Goal: Task Accomplishment & Management: Complete application form

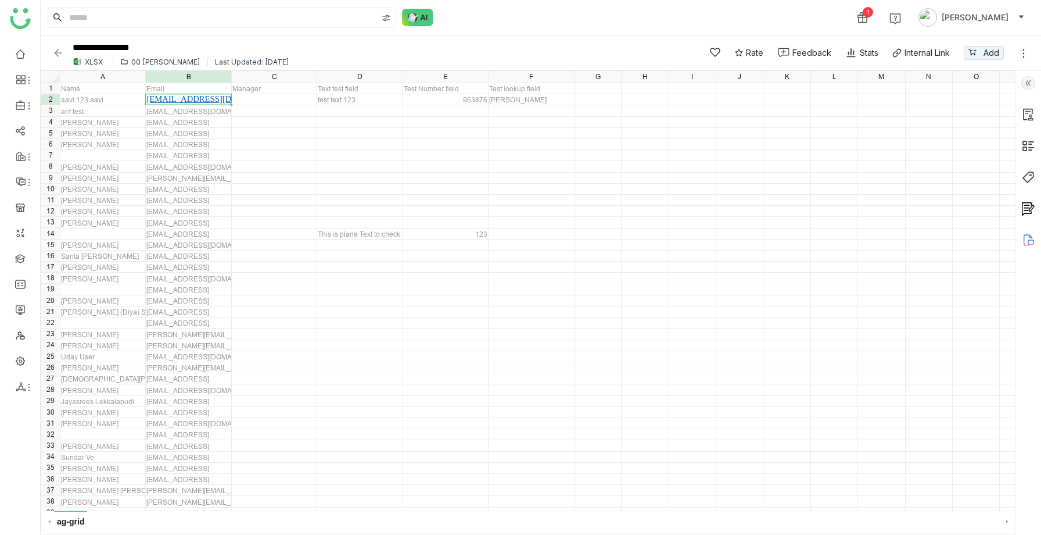
click at [1025, 239] on icon at bounding box center [1028, 240] width 14 height 14
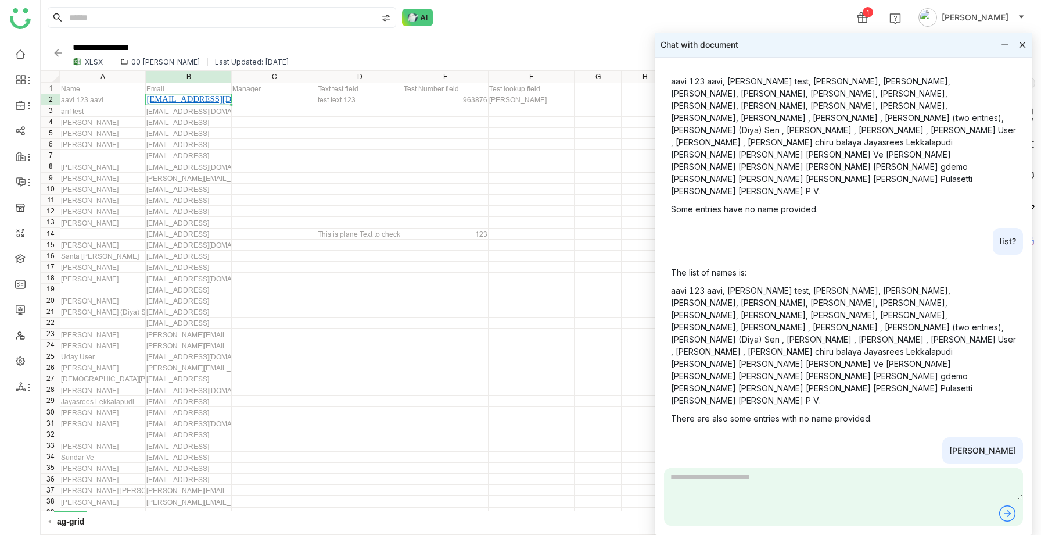
scroll to position [1148, 0]
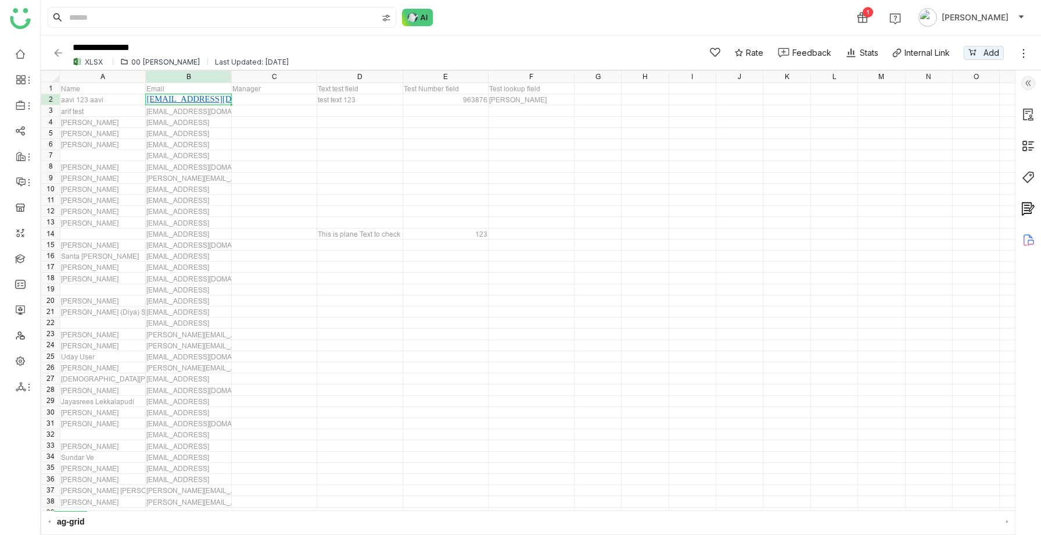
click at [1025, 238] on icon at bounding box center [1028, 240] width 14 height 14
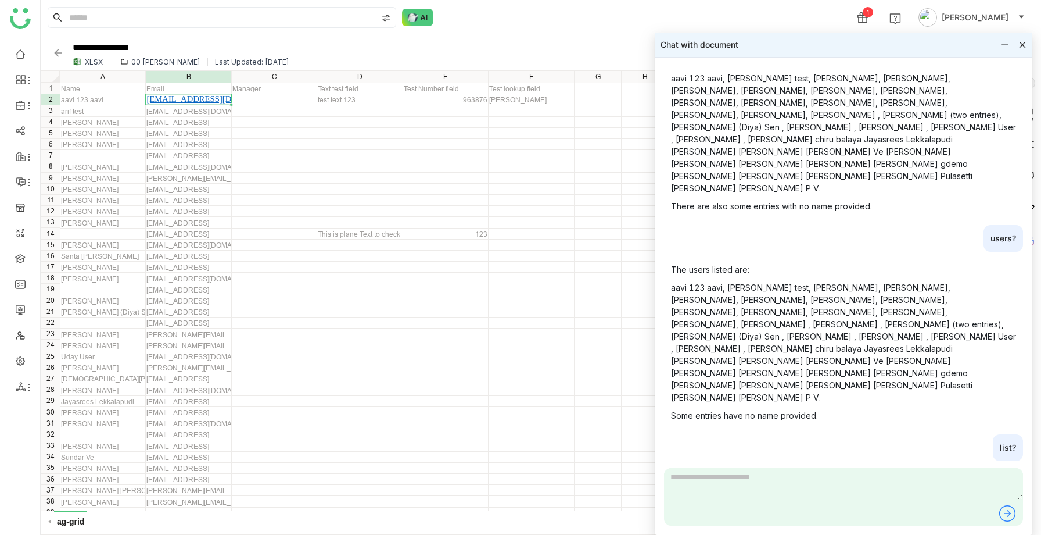
scroll to position [1148, 0]
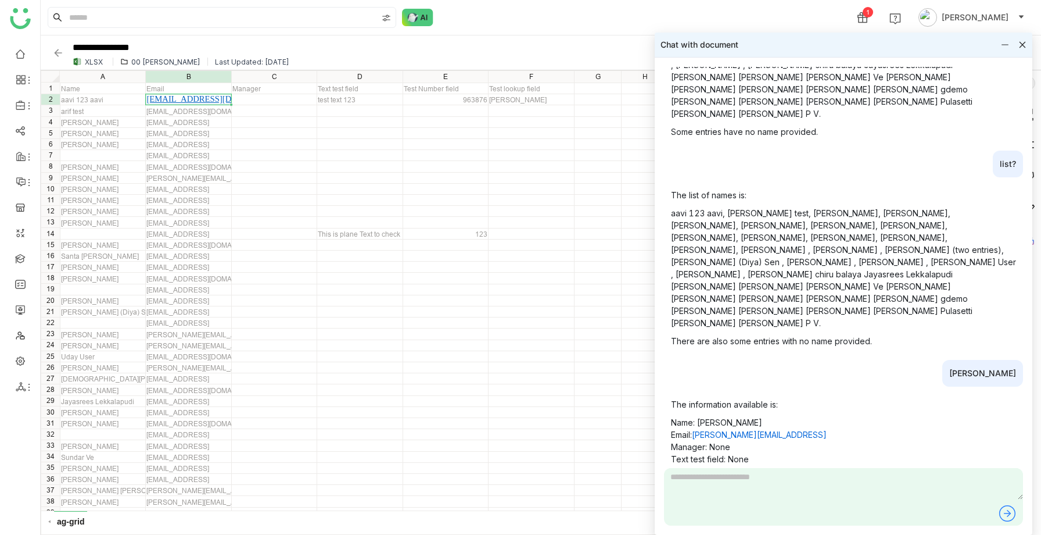
paste textarea "**********"
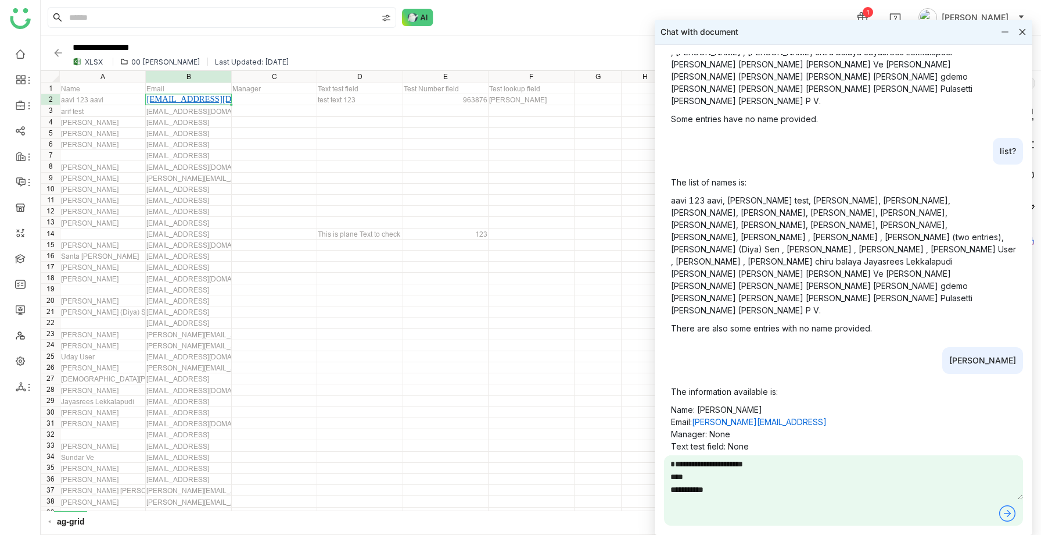
click at [676, 465] on textarea "**********" at bounding box center [843, 477] width 359 height 44
drag, startPoint x: 702, startPoint y: 467, endPoint x: 663, endPoint y: 465, distance: 39.0
click at [663, 465] on div "Hello! I'm ready to help you understand this document. What would you like to k…" at bounding box center [844, 290] width 378 height 490
drag, startPoint x: 693, startPoint y: 478, endPoint x: 657, endPoint y: 479, distance: 36.0
click at [657, 479] on div "Hello! I'm ready to help you understand this document. What would you like to k…" at bounding box center [844, 290] width 378 height 490
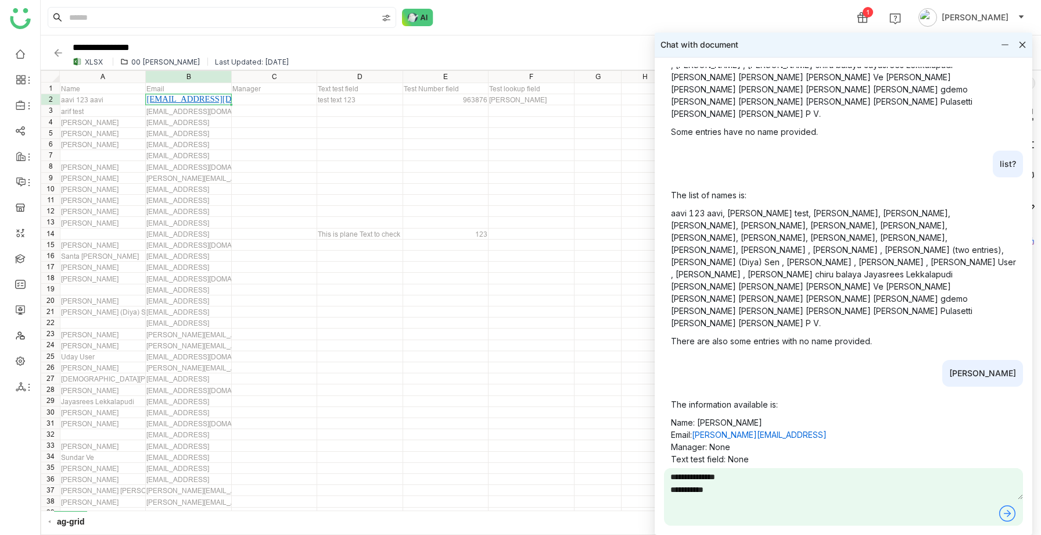
drag, startPoint x: 718, startPoint y: 495, endPoint x: 713, endPoint y: 478, distance: 18.0
click at [713, 478] on textarea "**********" at bounding box center [843, 483] width 359 height 31
type textarea "*********"
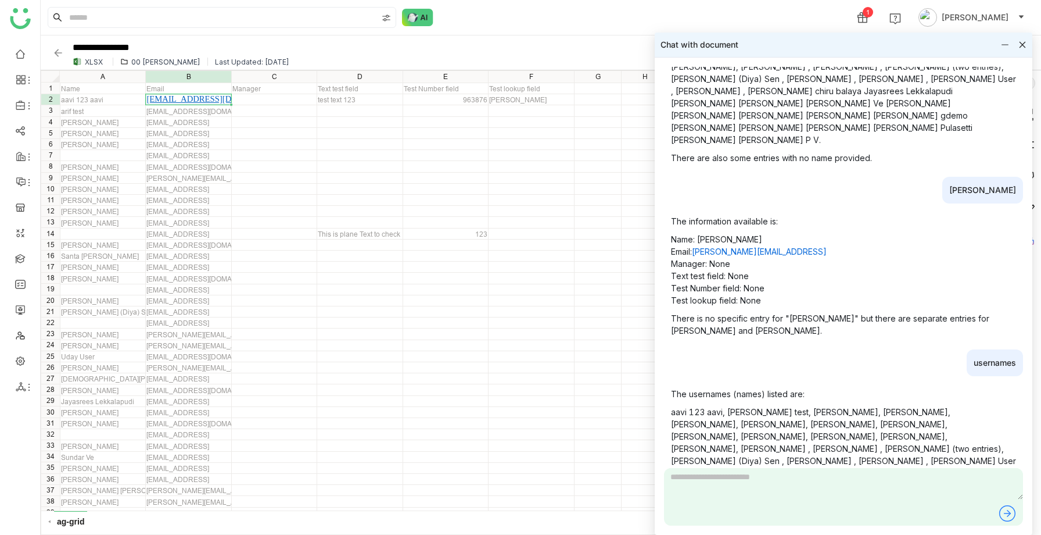
scroll to position [1333, 0]
type textarea "**********"
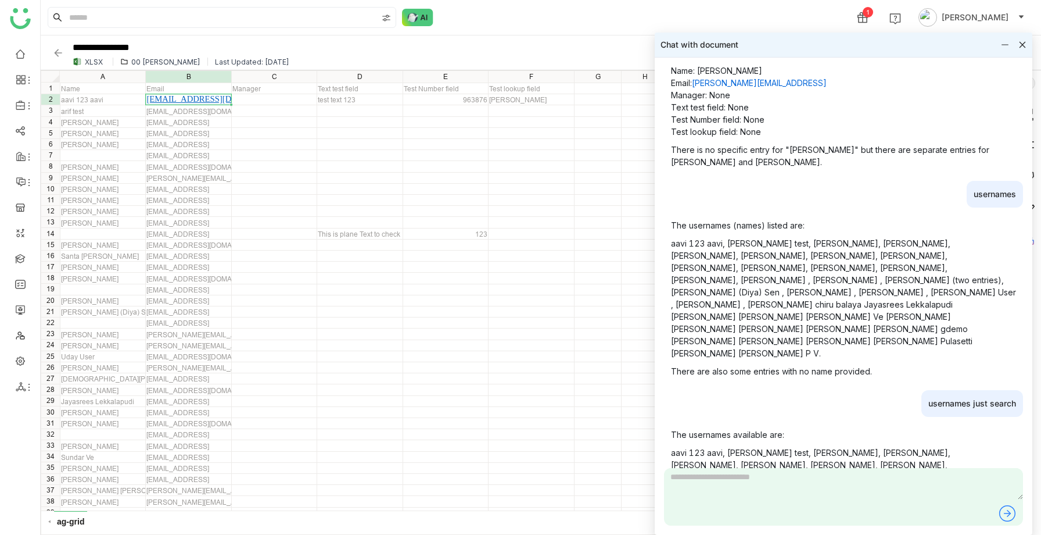
scroll to position [1518, 0]
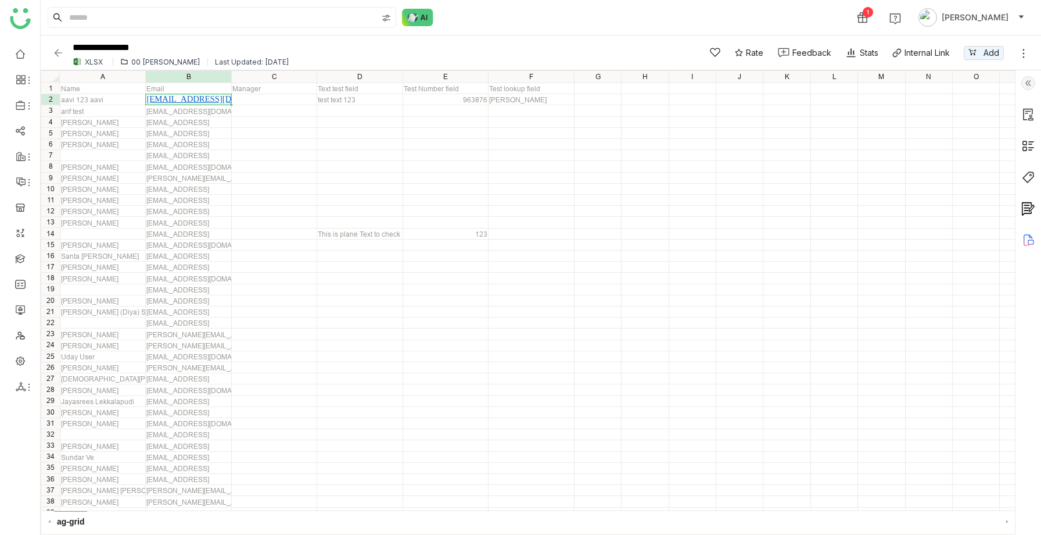
click at [59, 51] on img at bounding box center [58, 53] width 12 height 12
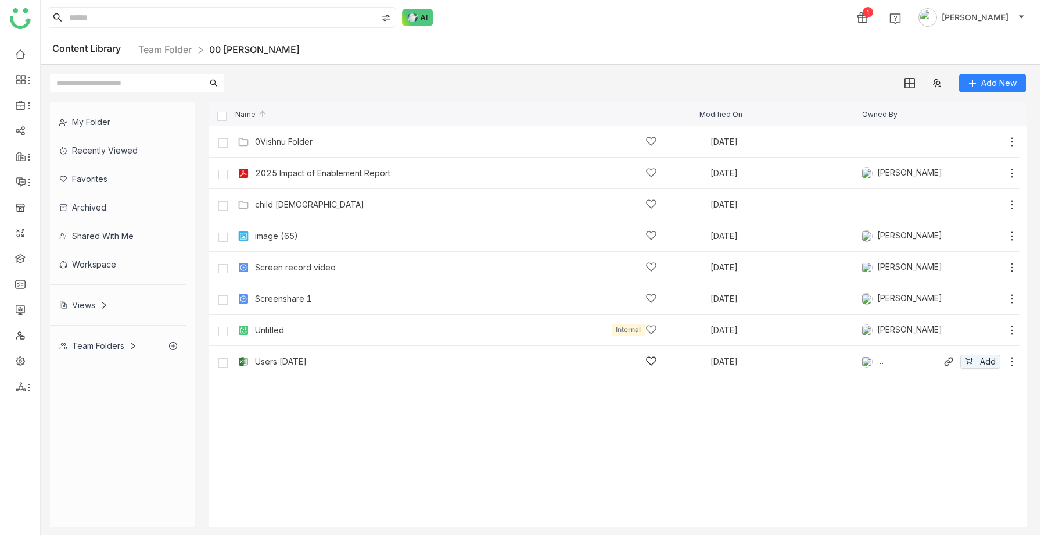
click at [284, 372] on div "Users 07-21-2025 Aug 22, 2025 Vishnu Vardhan Add" at bounding box center [614, 361] width 811 height 31
click at [293, 363] on div "Users 07-21-2025" at bounding box center [281, 361] width 52 height 9
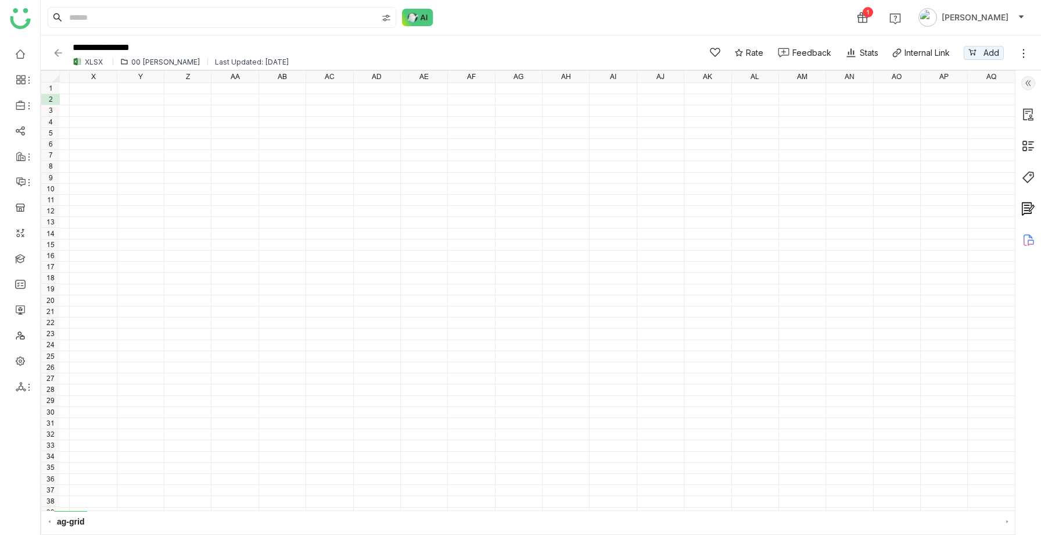
scroll to position [0, 1639]
click at [1028, 79] on img at bounding box center [1028, 83] width 14 height 14
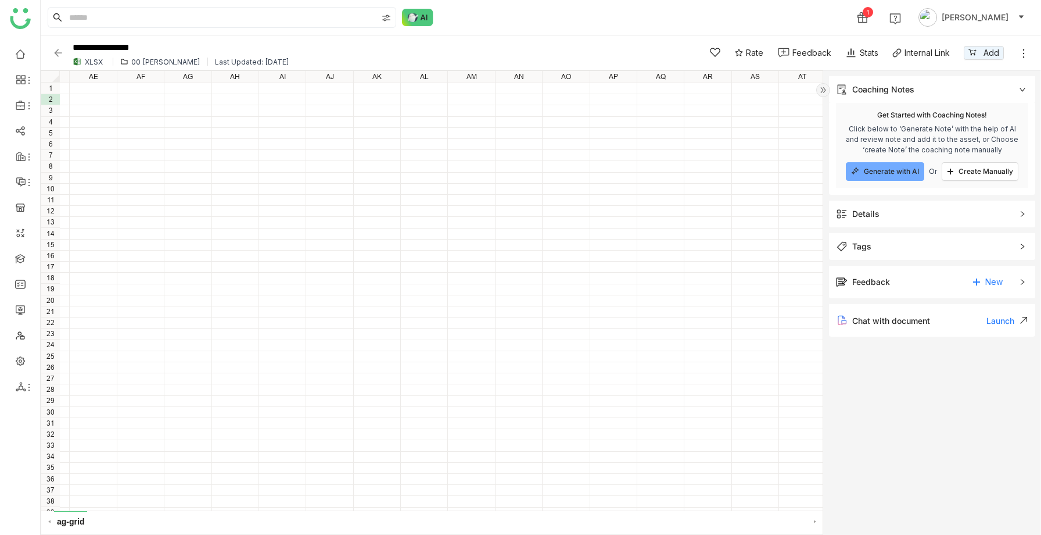
click at [820, 91] on img at bounding box center [823, 90] width 14 height 14
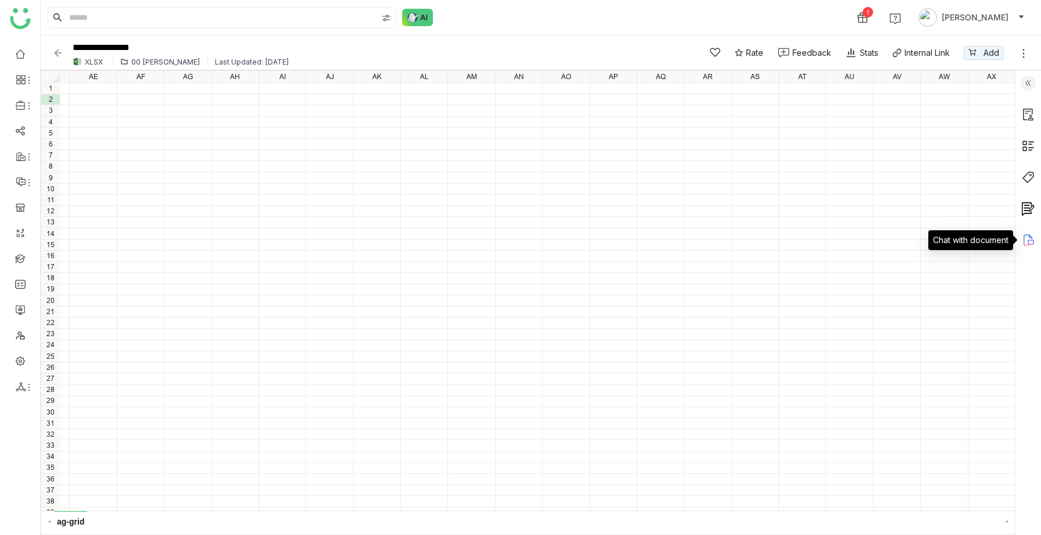
click at [1022, 241] on icon at bounding box center [1028, 240] width 14 height 14
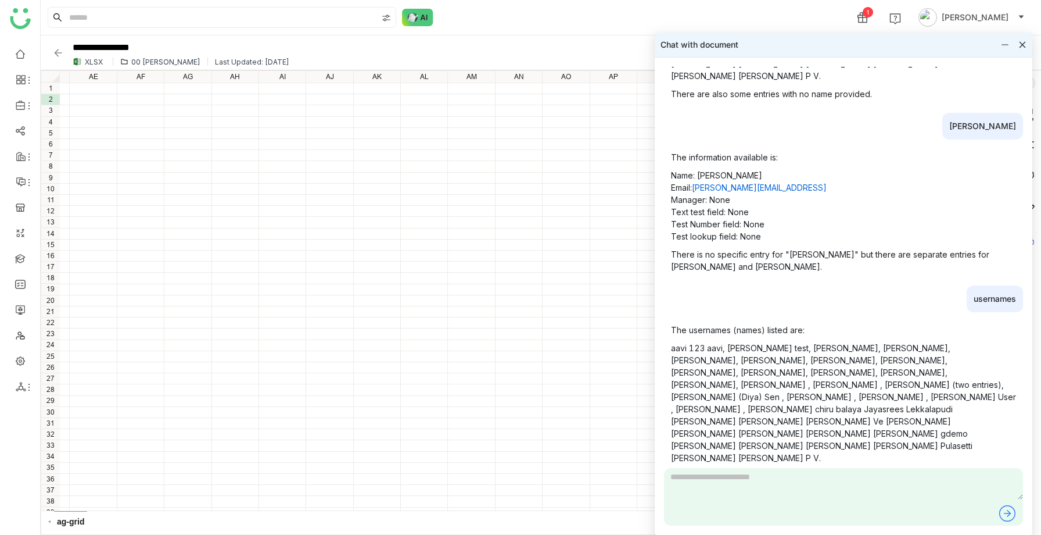
scroll to position [1518, 0]
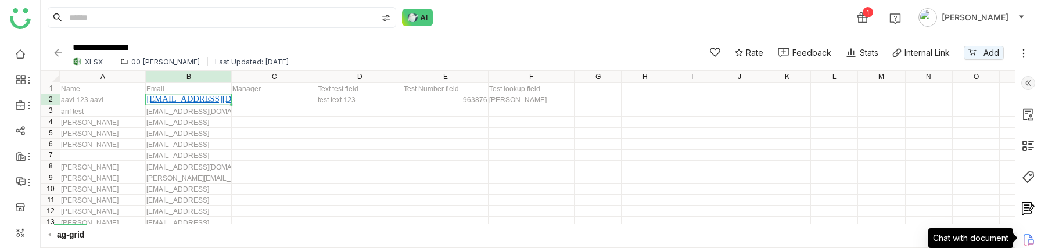
click at [1030, 239] on icon at bounding box center [1028, 240] width 14 height 14
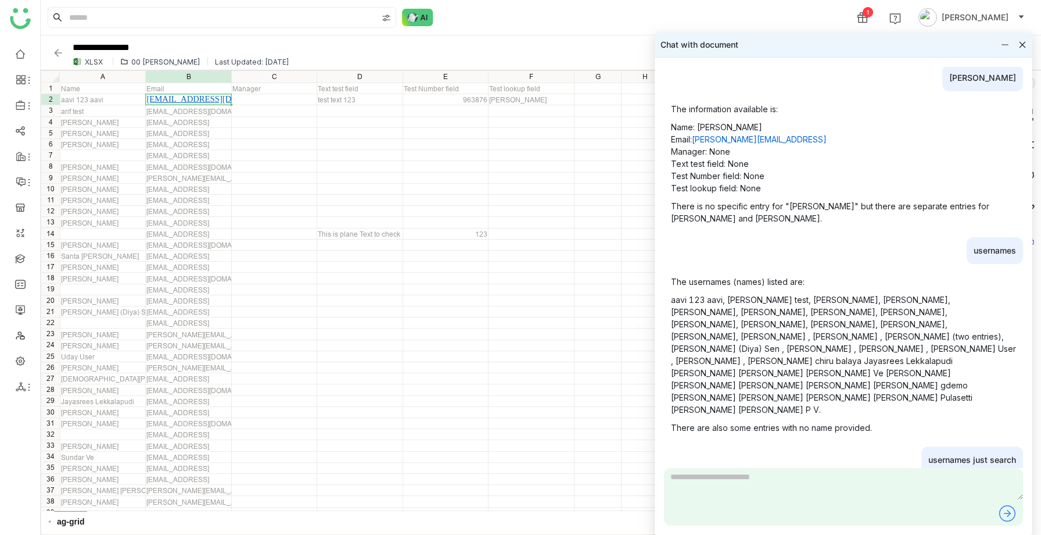
scroll to position [1518, 0]
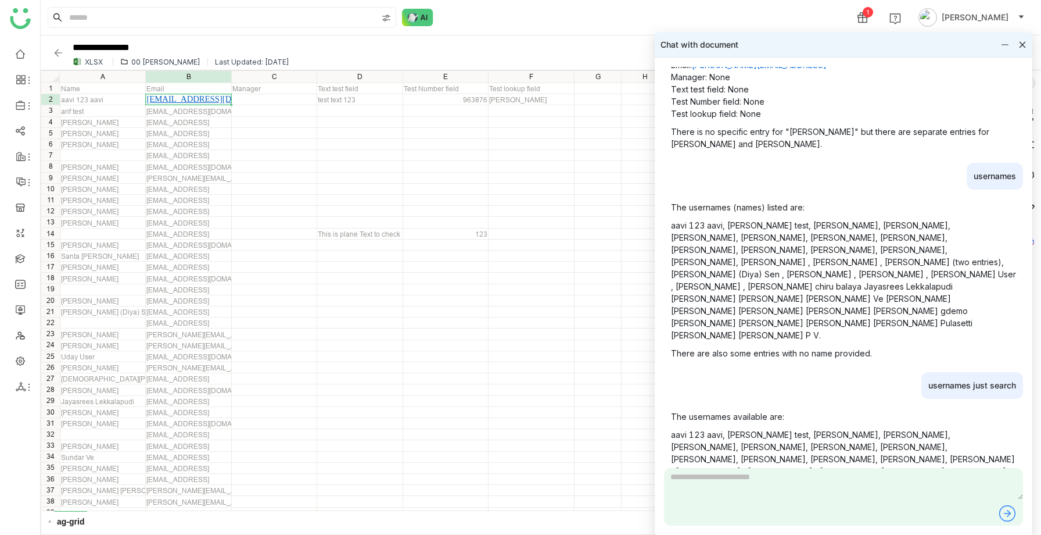
click at [683, 478] on textarea at bounding box center [843, 483] width 359 height 31
type textarea "*****"
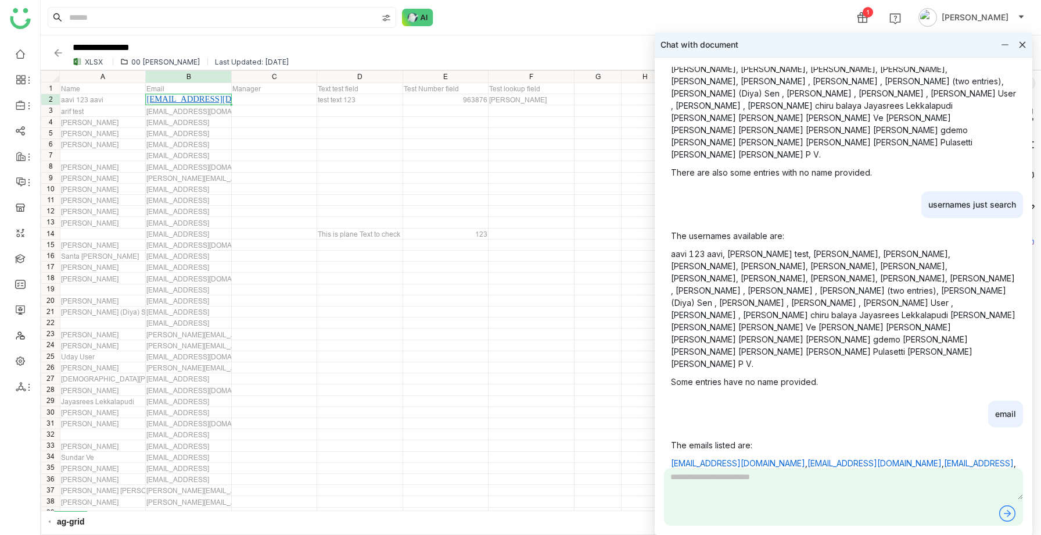
scroll to position [1788, 0]
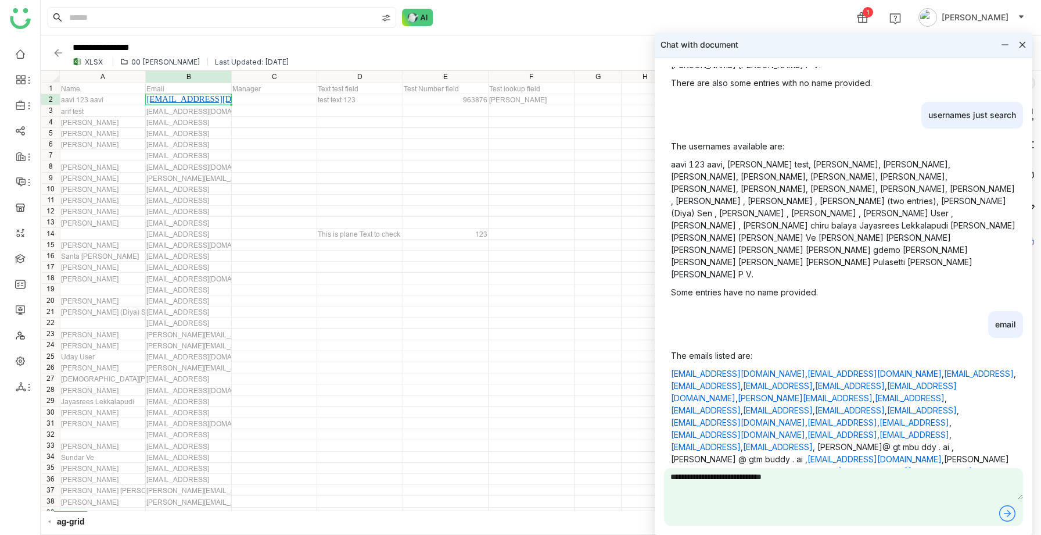
type textarea "**********"
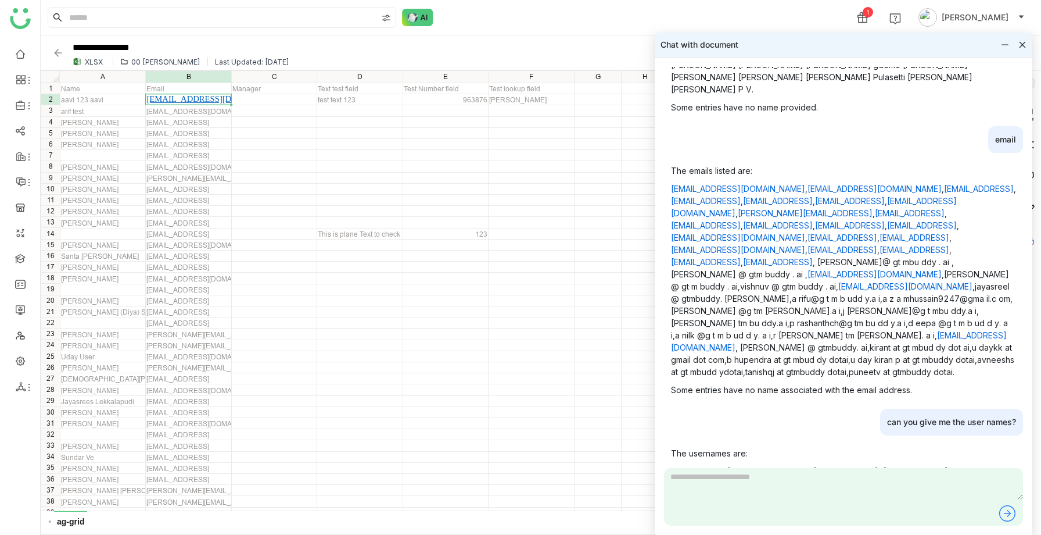
scroll to position [0, 2]
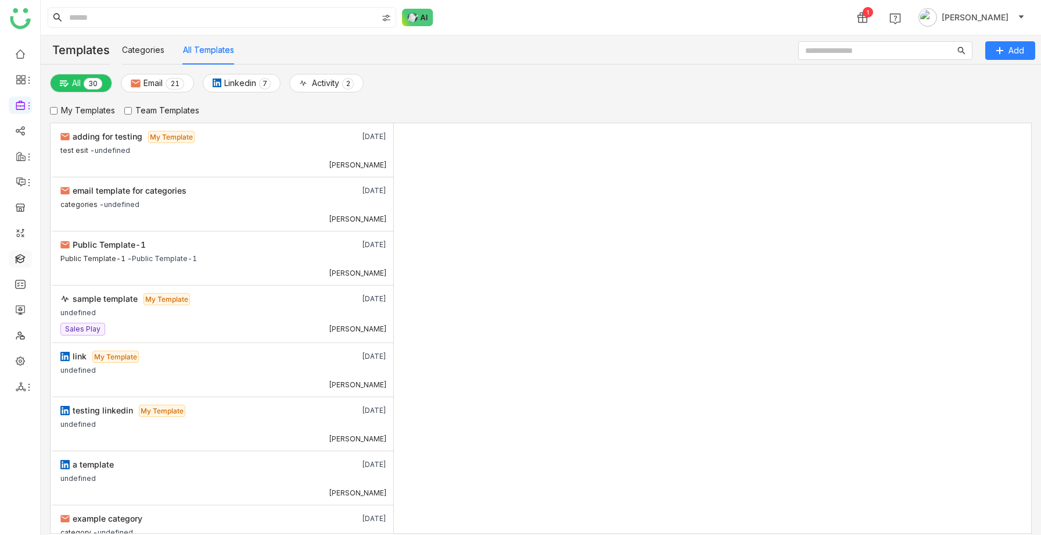
click at [18, 254] on link at bounding box center [20, 258] width 10 height 10
click at [22, 257] on link at bounding box center [20, 258] width 10 height 10
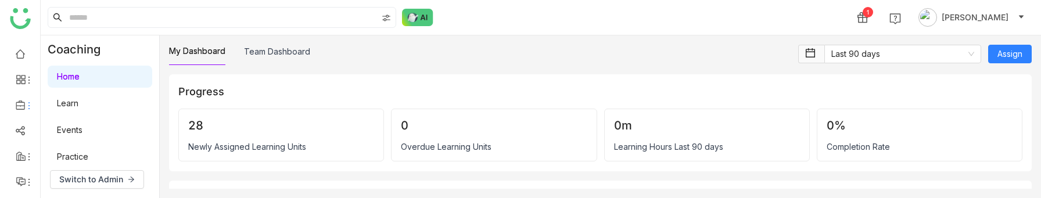
click at [24, 104] on icon at bounding box center [28, 105] width 9 height 9
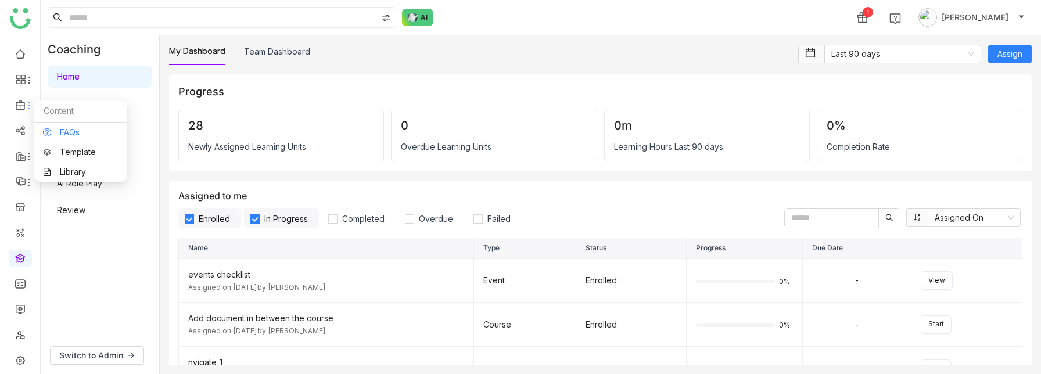
click at [44, 128] on link "FAQs" at bounding box center [81, 132] width 76 height 8
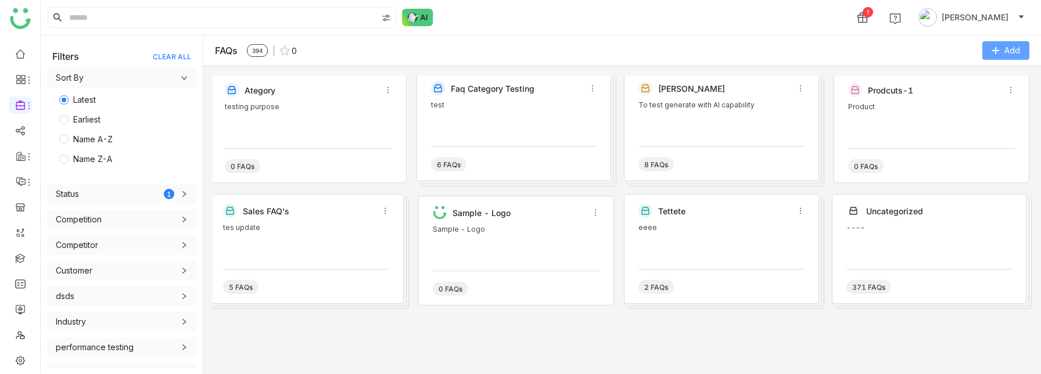
click at [1001, 52] on button "Add" at bounding box center [1005, 50] width 47 height 19
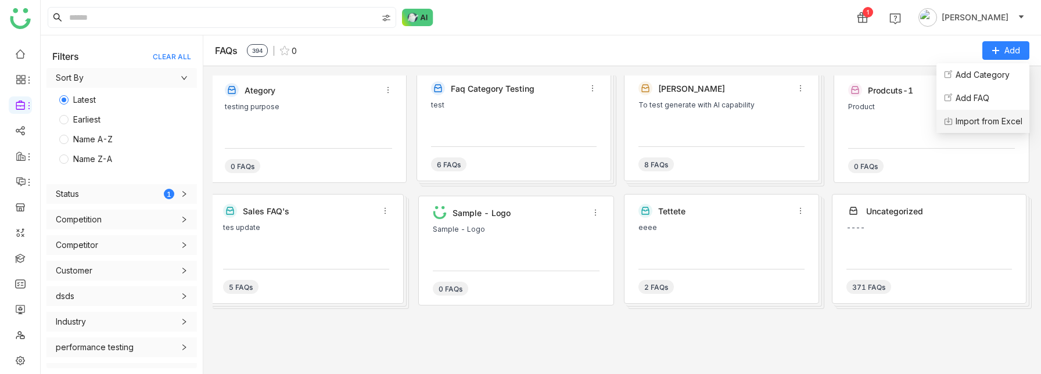
click at [969, 117] on Excel "Import from Excel" at bounding box center [989, 121] width 67 height 13
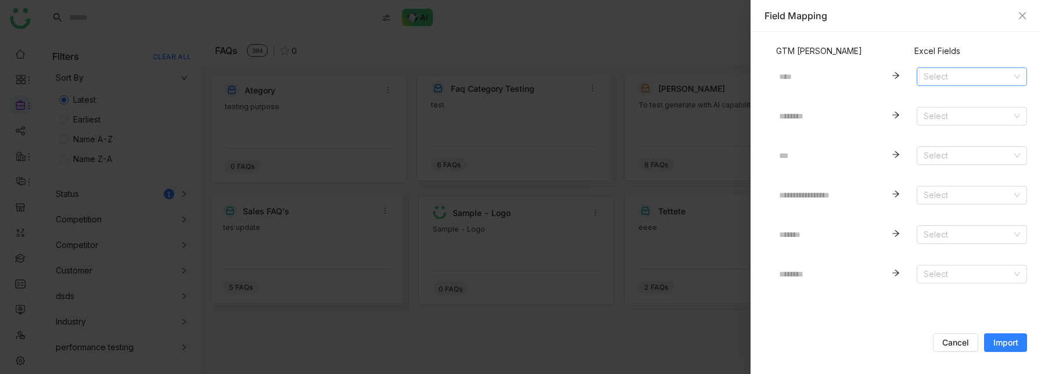
click at [958, 73] on input at bounding box center [968, 76] width 88 height 17
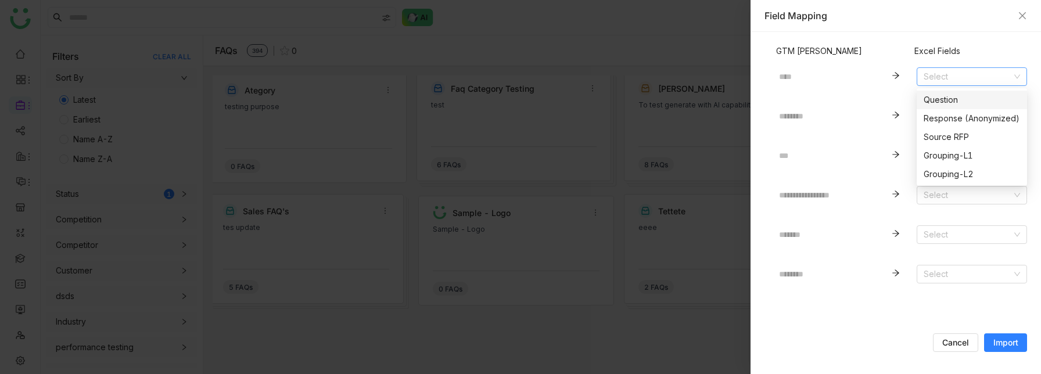
click at [944, 102] on div "Question" at bounding box center [972, 100] width 96 height 13
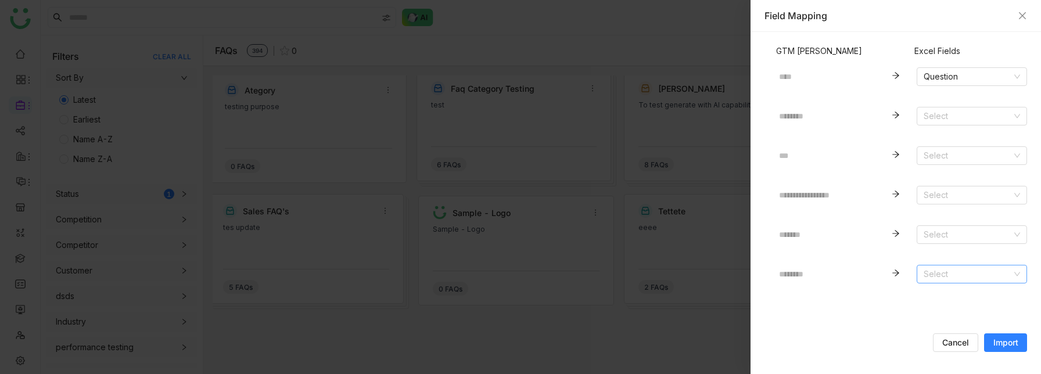
click at [954, 272] on input at bounding box center [968, 274] width 88 height 17
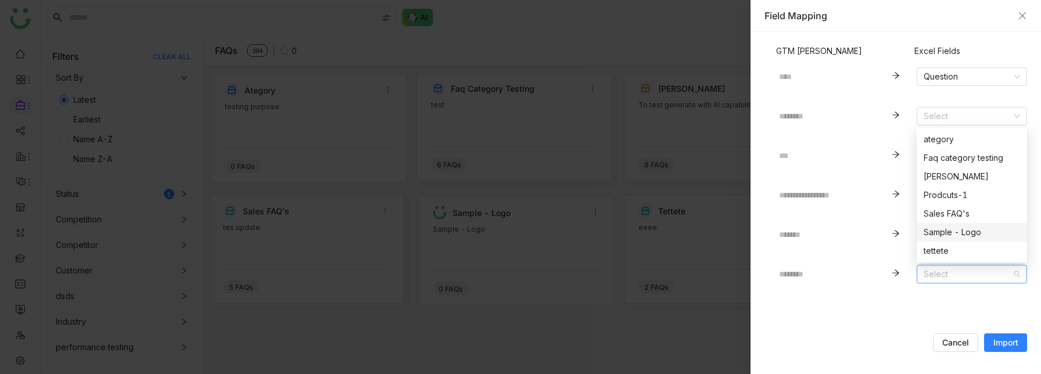
click at [940, 231] on div "Sample - Logo" at bounding box center [972, 232] width 96 height 13
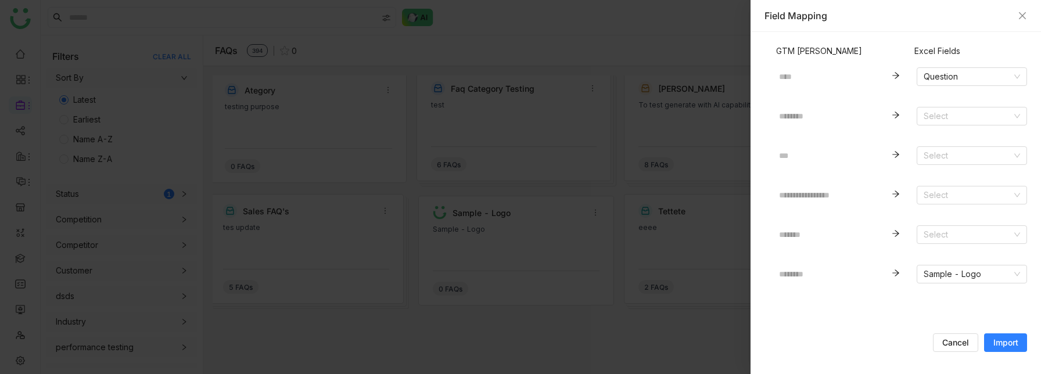
click at [1014, 338] on span "Import" at bounding box center [1006, 343] width 25 height 12
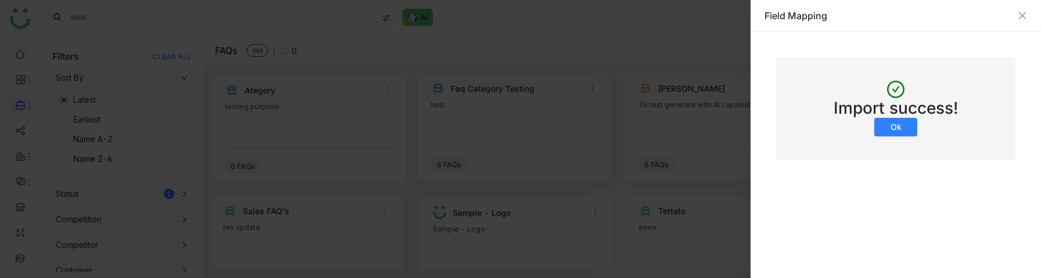
click at [906, 130] on button "Ok" at bounding box center [895, 127] width 43 height 19
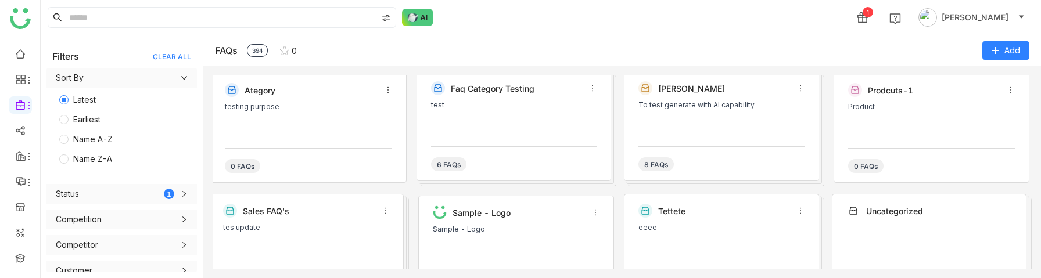
click at [321, 108] on div "testing purpose" at bounding box center [308, 107] width 167 height 8
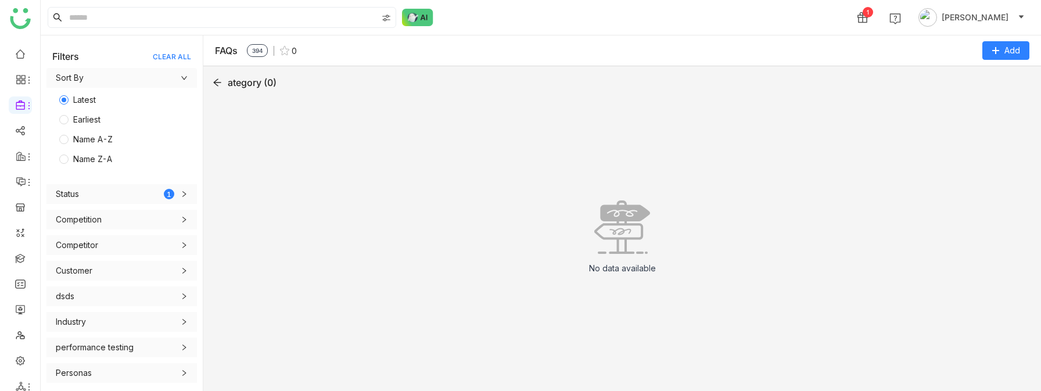
click at [216, 84] on icon at bounding box center [217, 83] width 8 height 8
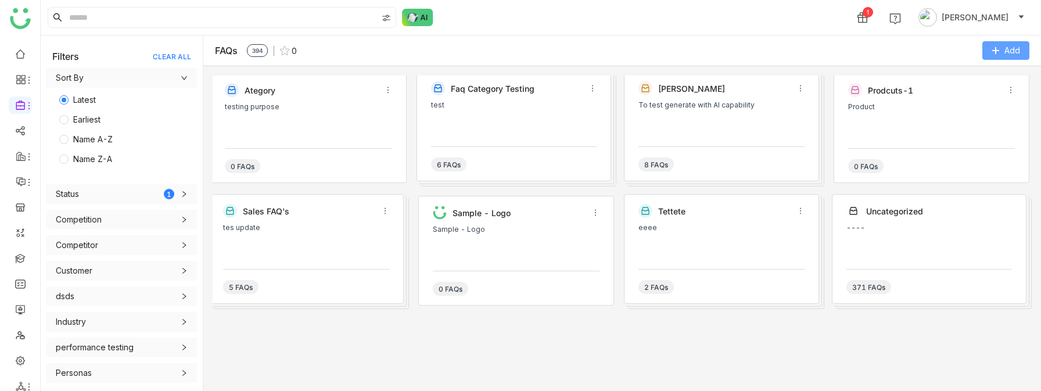
click at [992, 48] on icon at bounding box center [996, 50] width 8 height 8
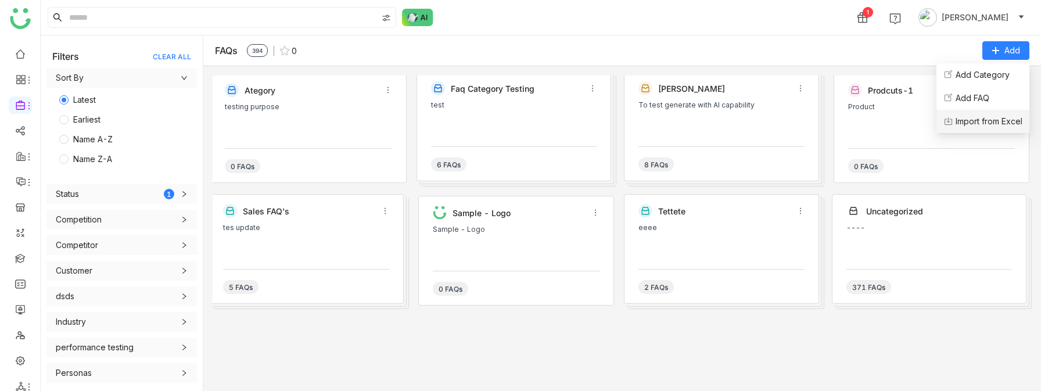
click at [961, 114] on li "Import from Excel" at bounding box center [983, 121] width 93 height 23
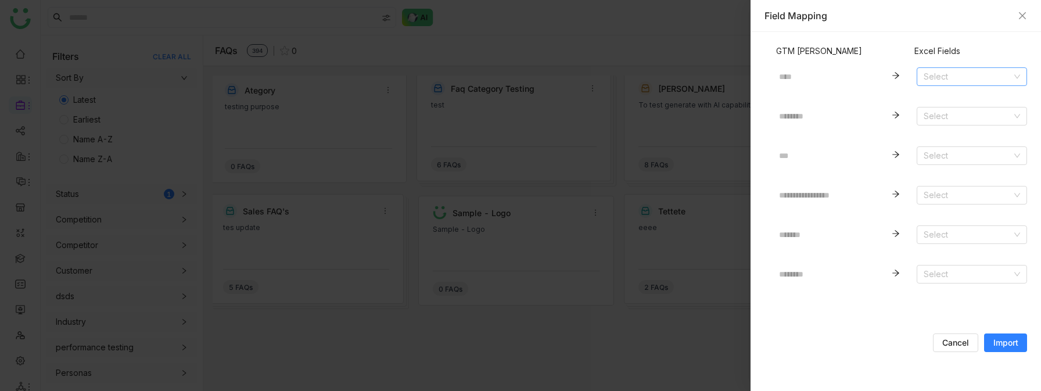
click at [956, 71] on input at bounding box center [968, 76] width 88 height 17
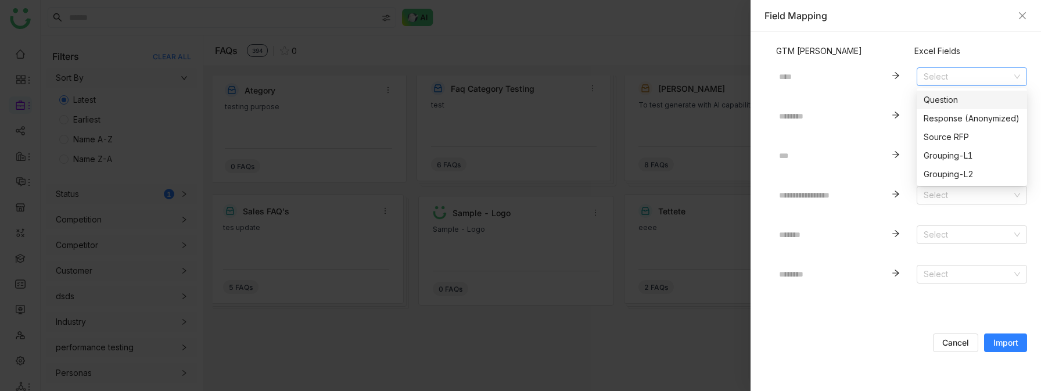
click at [949, 99] on div "Question" at bounding box center [972, 100] width 96 height 13
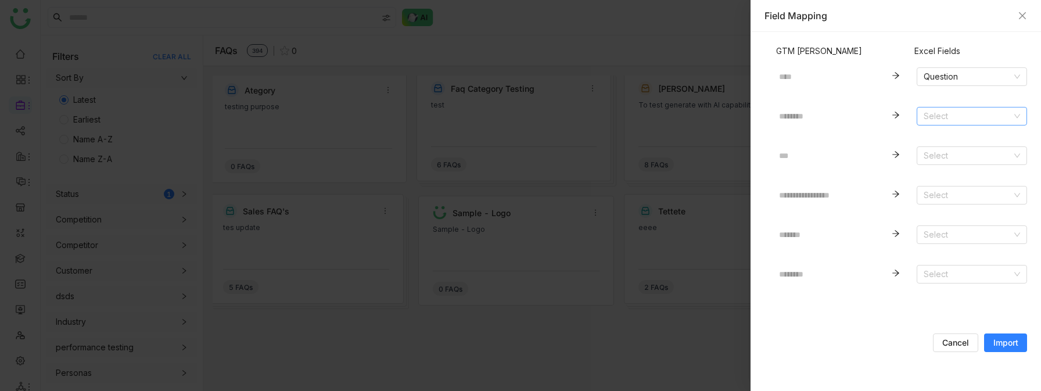
click at [942, 109] on input at bounding box center [968, 115] width 88 height 17
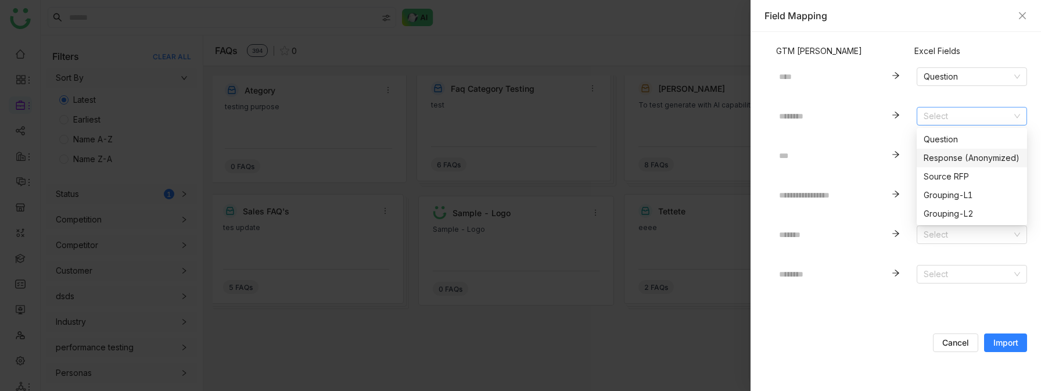
click at [948, 154] on div "Response (Anonymized)" at bounding box center [972, 158] width 96 height 13
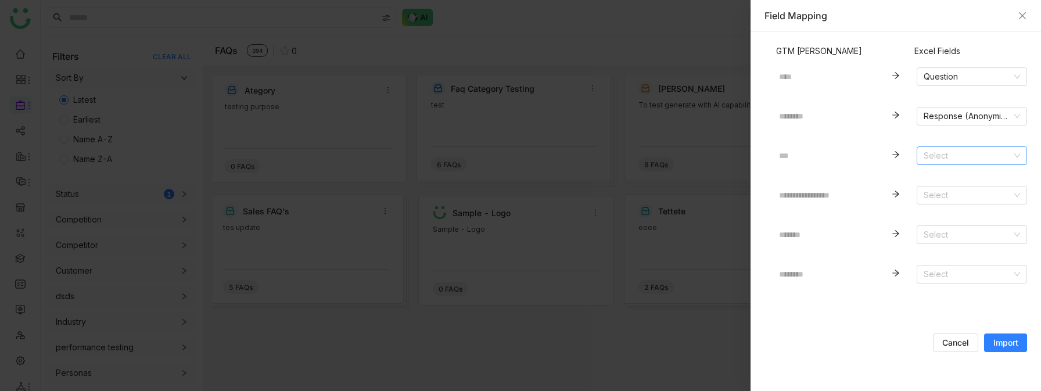
click at [974, 156] on input at bounding box center [968, 155] width 88 height 17
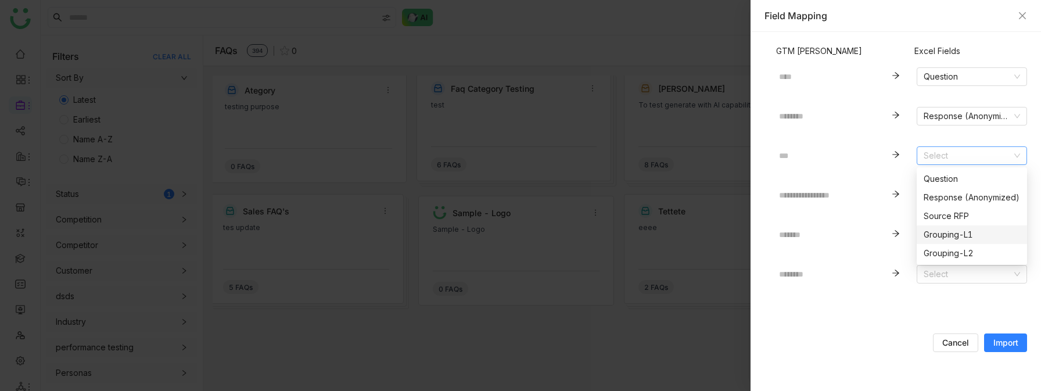
click at [957, 233] on div "Grouping-L1" at bounding box center [972, 234] width 96 height 13
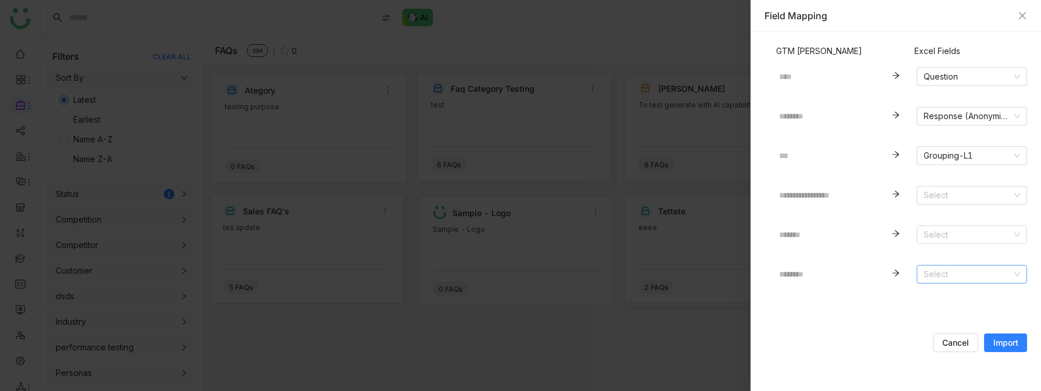
click at [955, 274] on input at bounding box center [968, 274] width 88 height 17
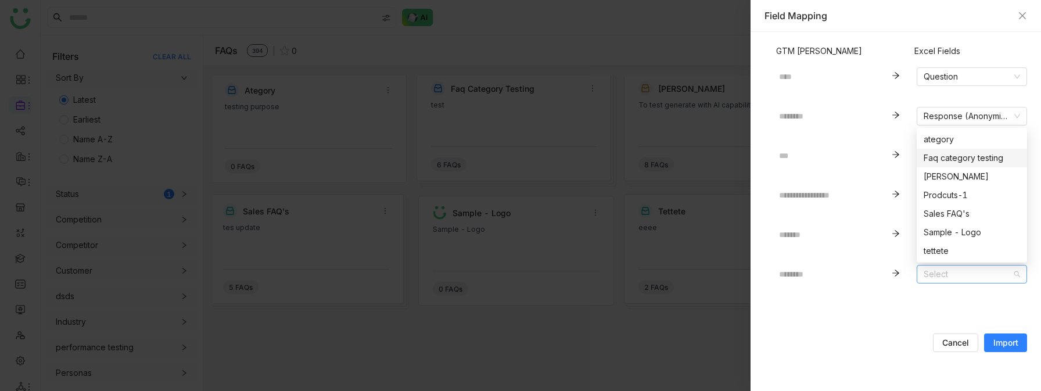
click at [946, 157] on div "Faq category testing" at bounding box center [972, 158] width 96 height 13
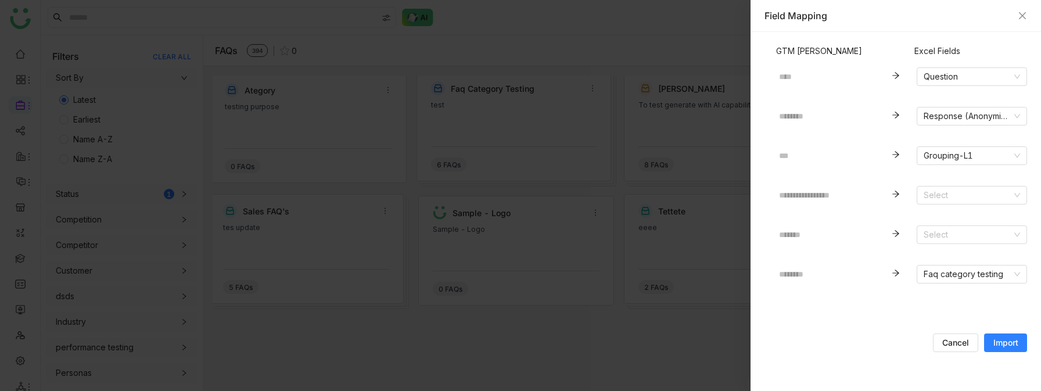
click at [1007, 341] on span "Import" at bounding box center [1006, 343] width 25 height 12
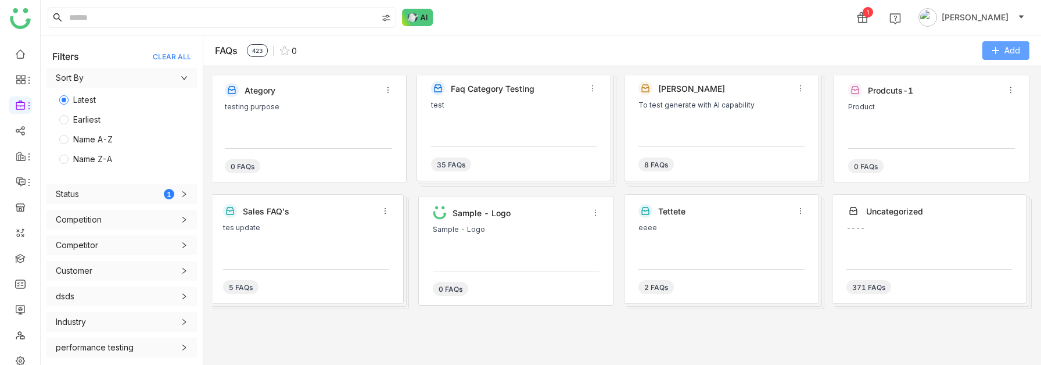
click at [997, 47] on icon at bounding box center [996, 50] width 8 height 8
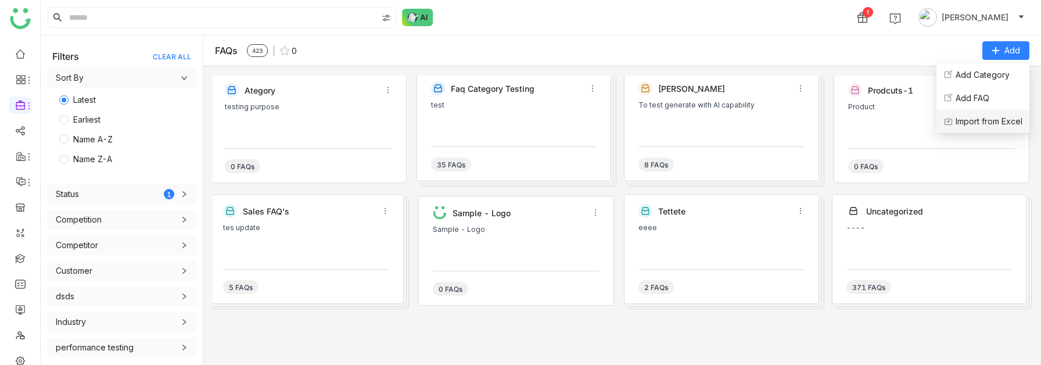
click at [987, 115] on Excel "Import from Excel" at bounding box center [989, 121] width 67 height 13
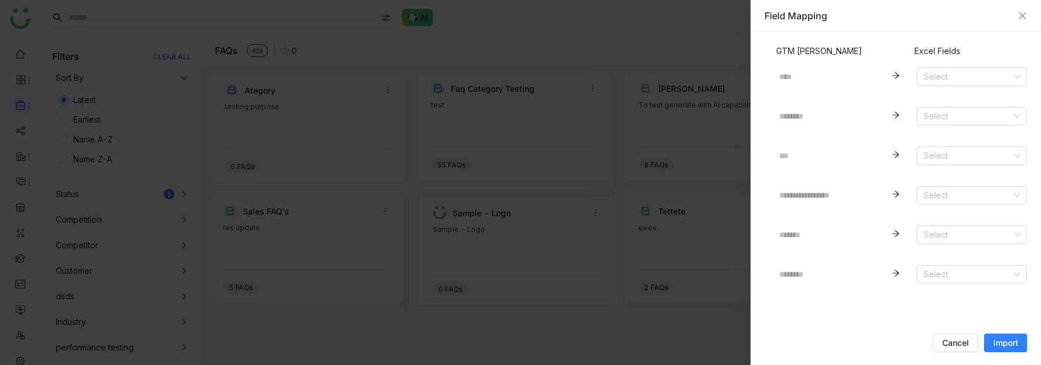
click at [946, 63] on nz-form-item "Select" at bounding box center [972, 71] width 110 height 30
click at [939, 75] on input at bounding box center [968, 76] width 88 height 17
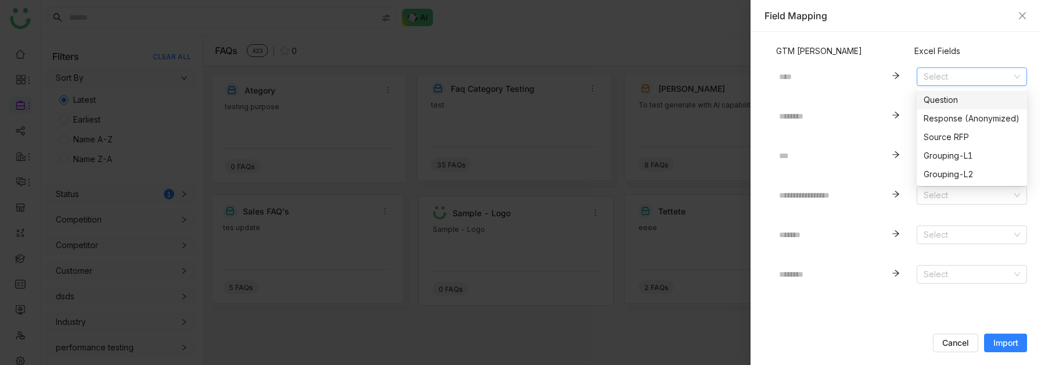
click at [935, 94] on div "Question" at bounding box center [972, 100] width 96 height 13
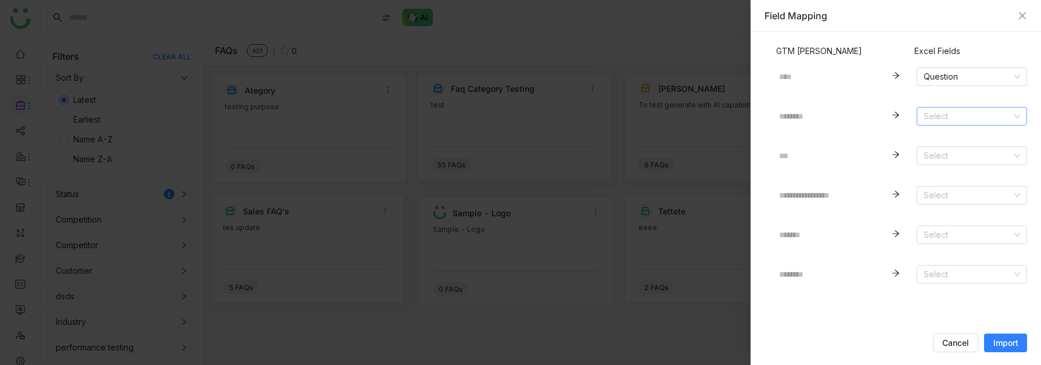
click at [935, 110] on input at bounding box center [968, 115] width 88 height 17
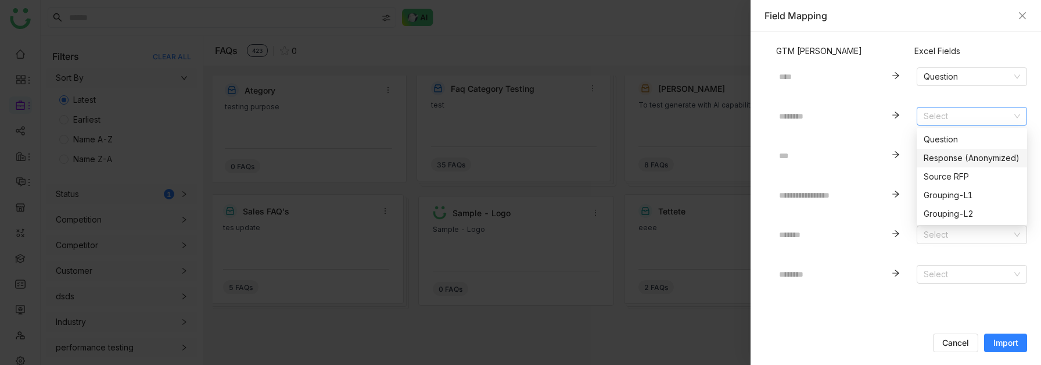
click at [942, 157] on div "Response (Anonymized)" at bounding box center [972, 158] width 96 height 13
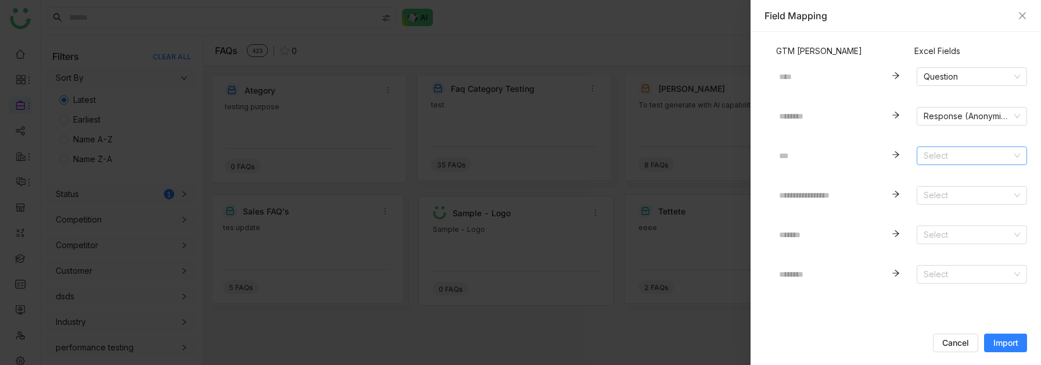
click at [943, 158] on input at bounding box center [968, 155] width 88 height 17
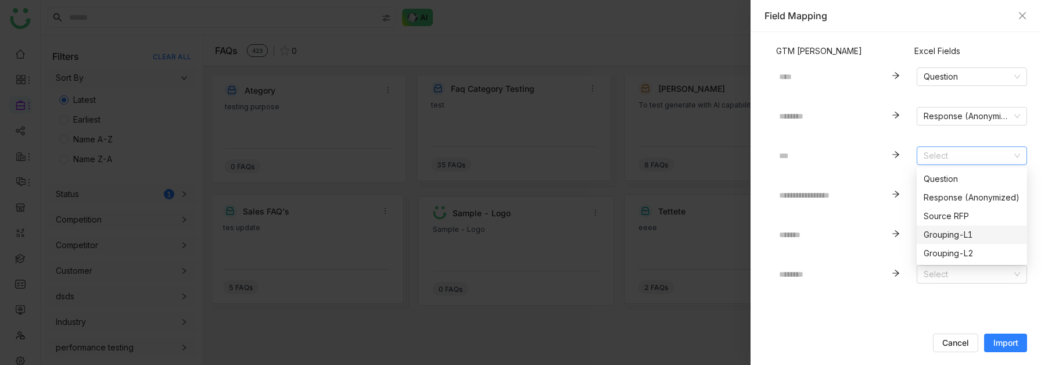
click at [945, 233] on div "Grouping-L1" at bounding box center [972, 234] width 96 height 13
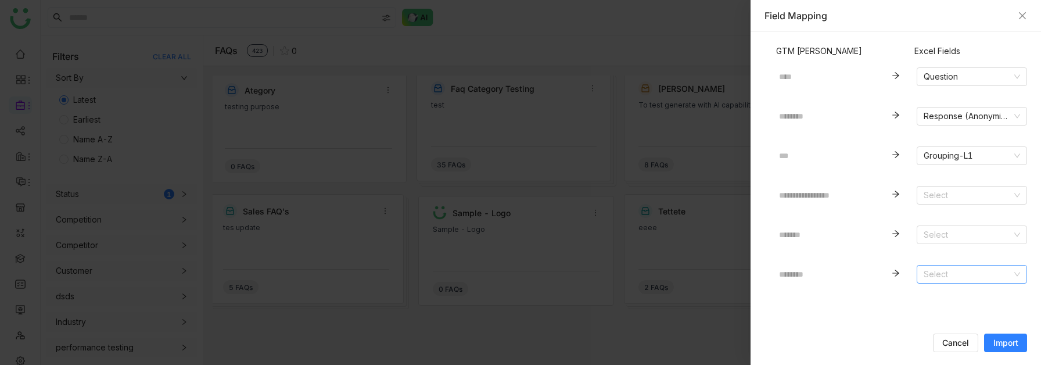
click at [947, 268] on input at bounding box center [968, 274] width 88 height 17
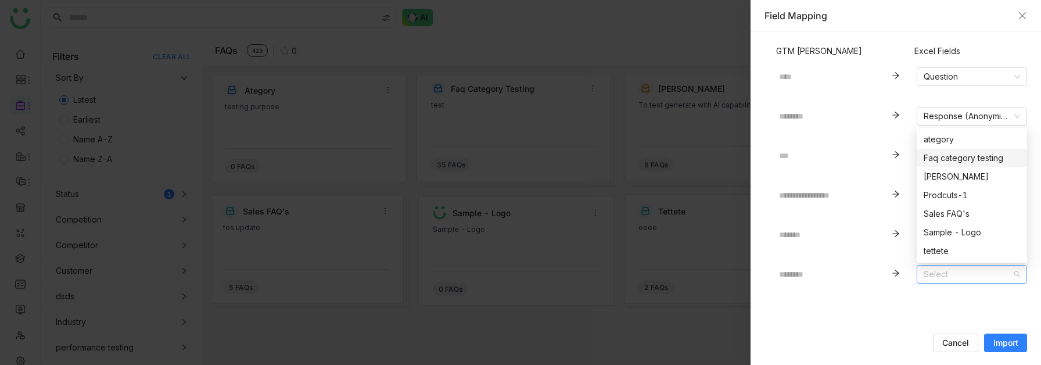
click at [945, 162] on div "Faq category testing" at bounding box center [972, 158] width 96 height 13
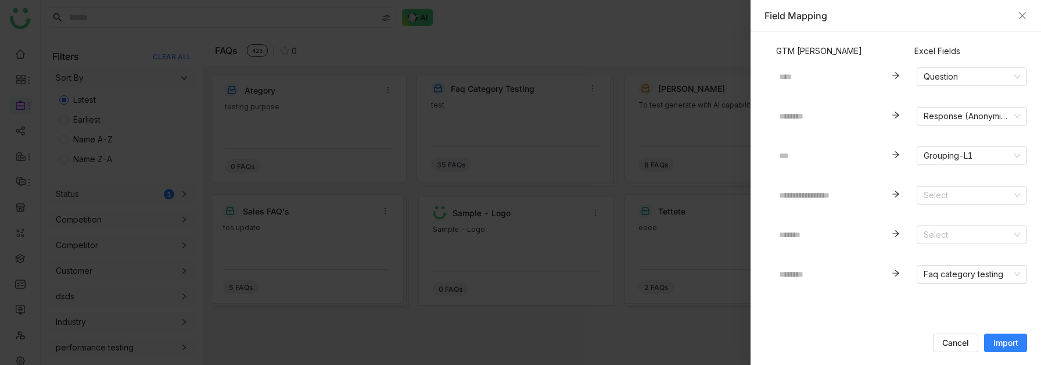
click at [1011, 332] on button "Import" at bounding box center [1005, 343] width 43 height 19
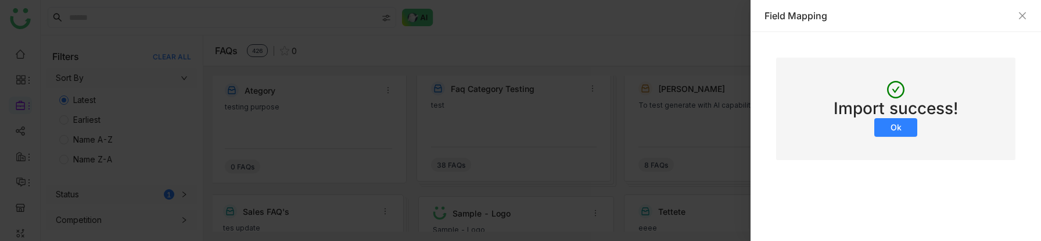
click at [894, 123] on span "Ok" at bounding box center [896, 127] width 11 height 12
